Goal: Find specific page/section: Find specific page/section

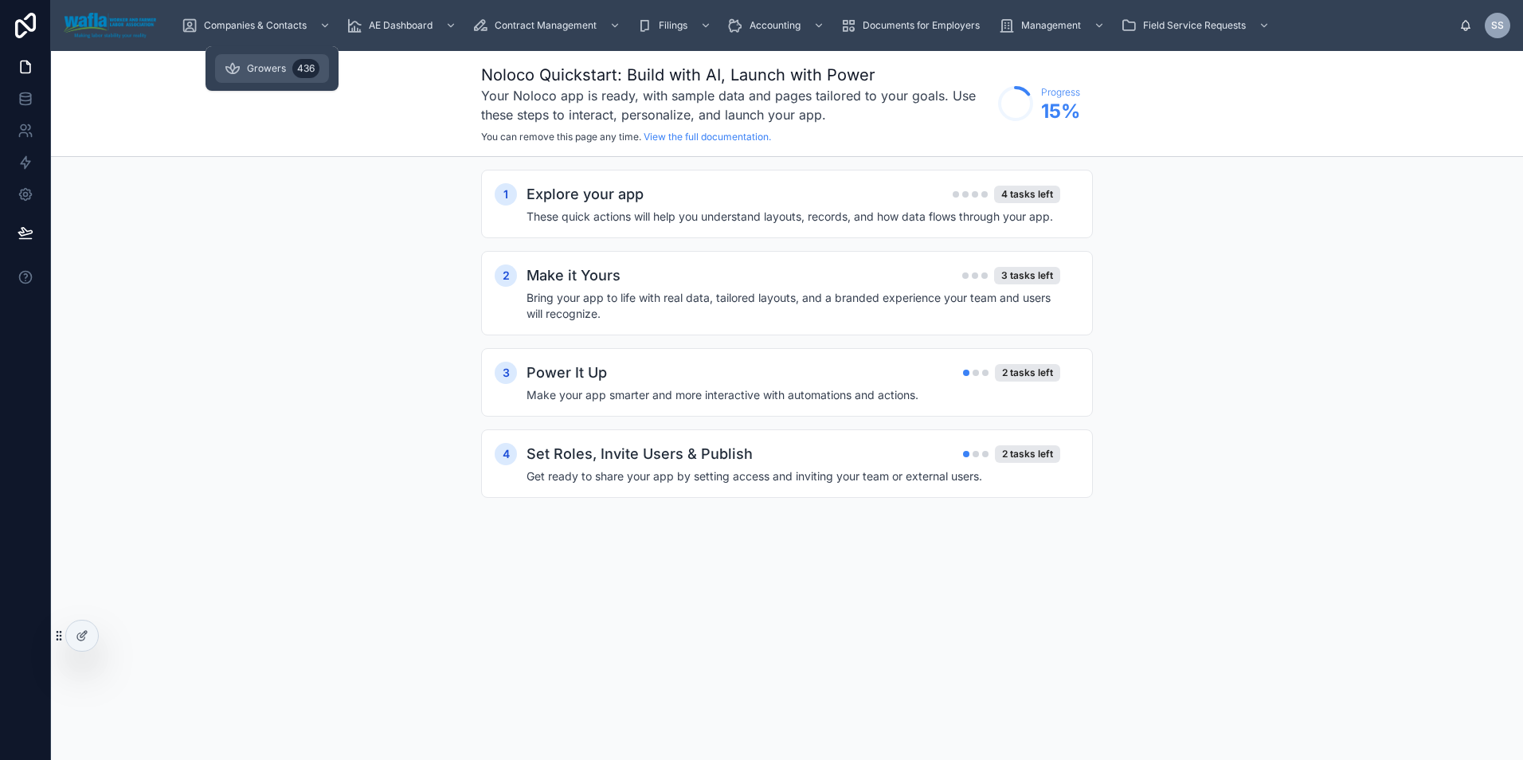
click at [247, 71] on span "Growers" at bounding box center [266, 68] width 39 height 13
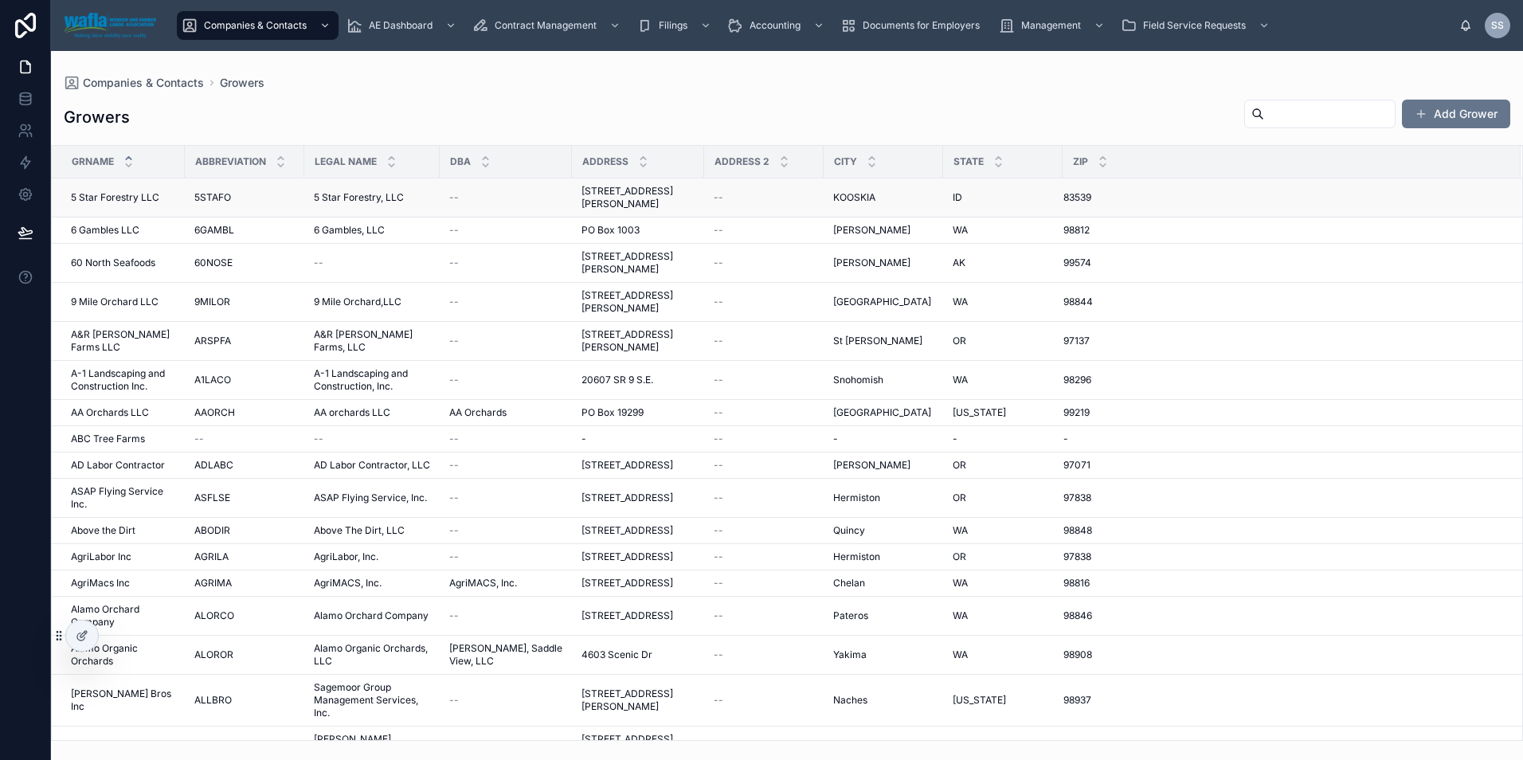
click at [127, 194] on span "5 Star Forestry LLC" at bounding box center [115, 197] width 88 height 13
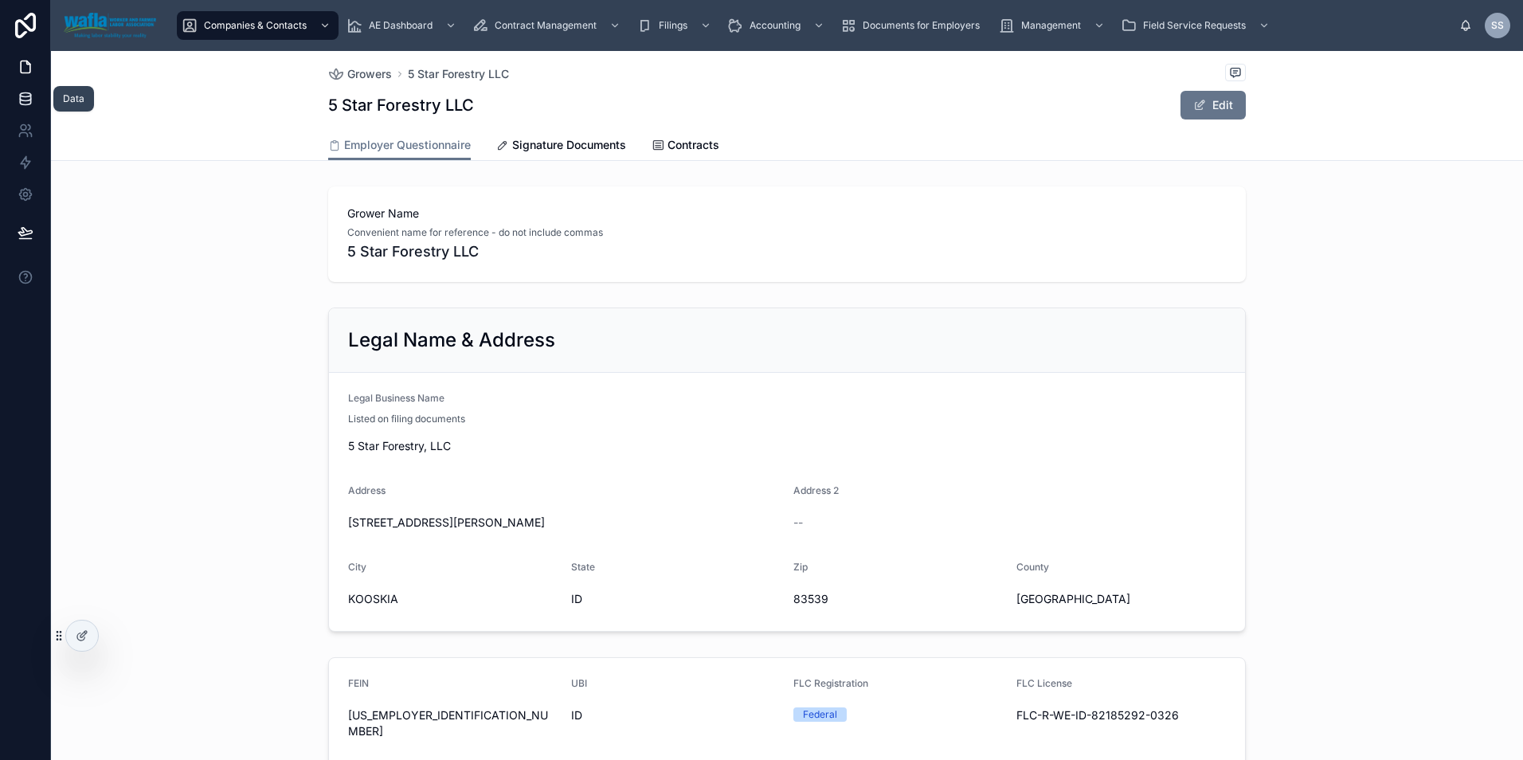
click at [22, 92] on icon at bounding box center [26, 99] width 16 height 16
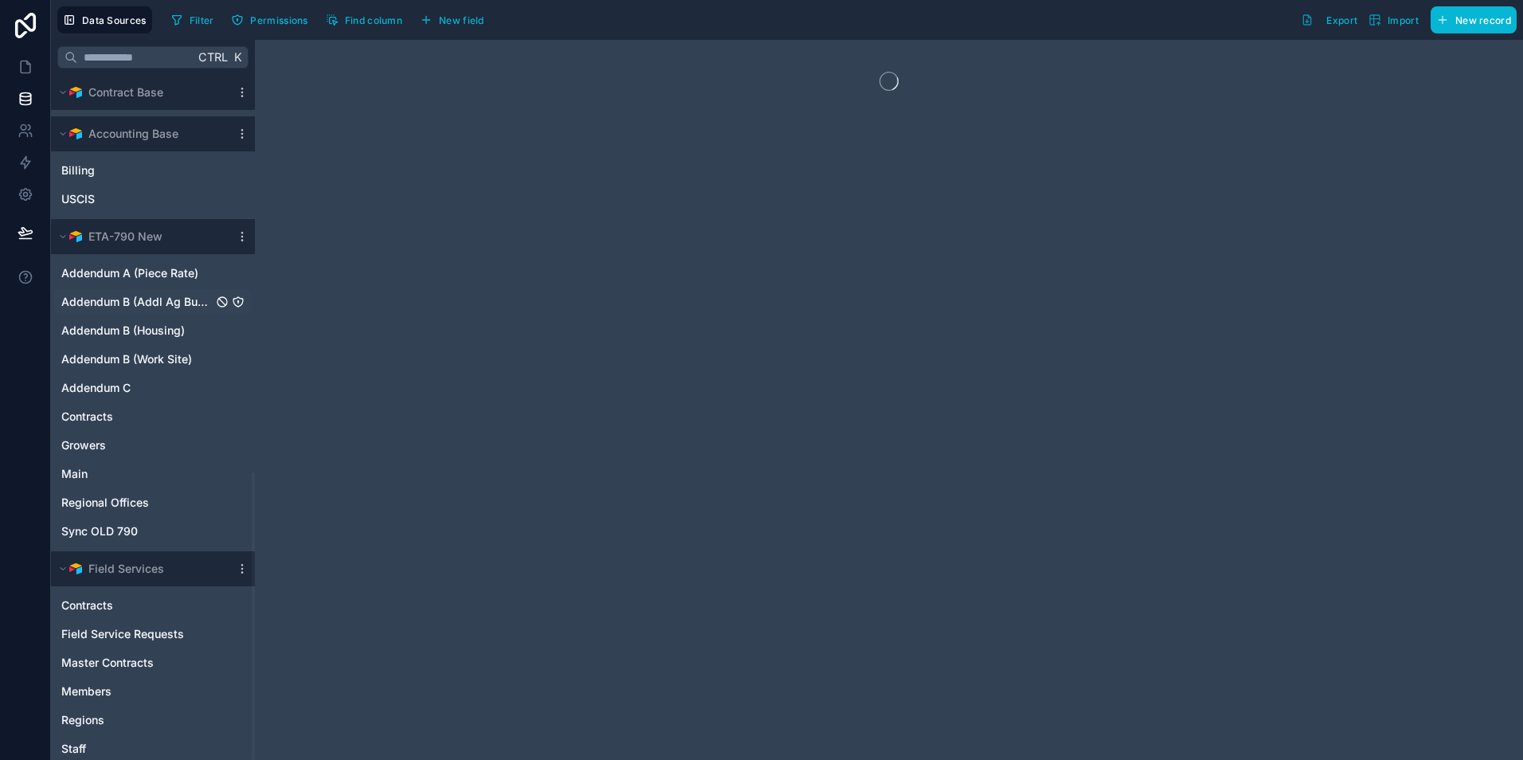
scroll to position [947, 0]
